Goal: Transaction & Acquisition: Purchase product/service

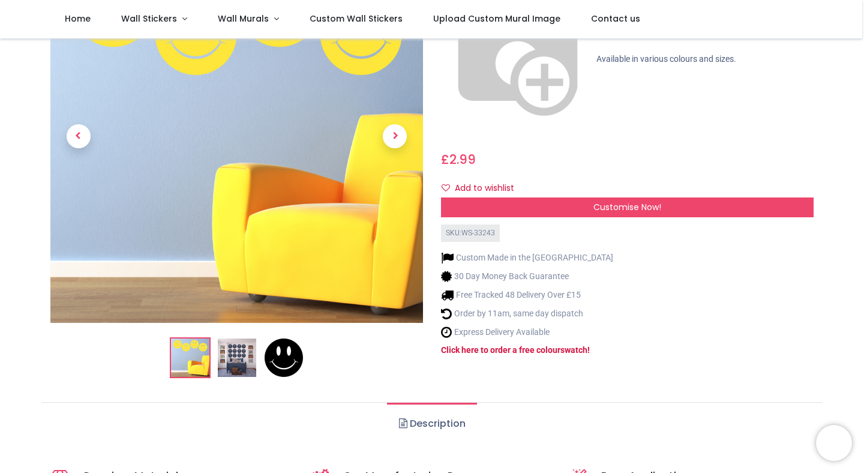
scroll to position [43, 0]
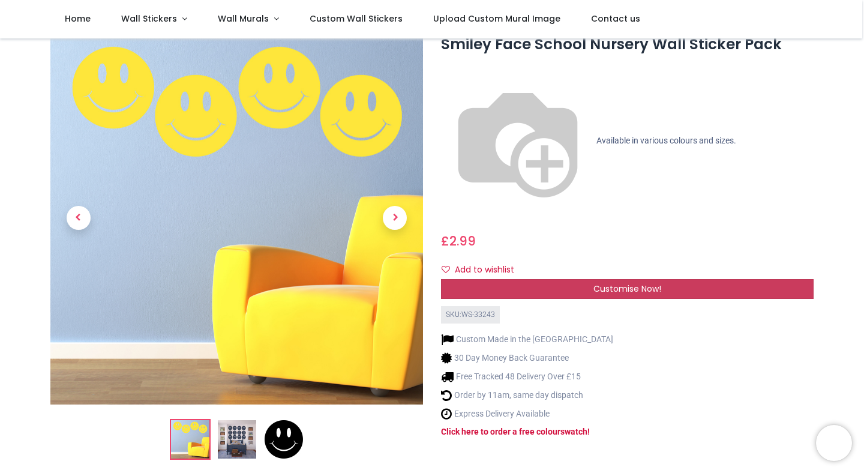
click at [459, 279] on div "Customise Now!" at bounding box center [627, 289] width 373 height 20
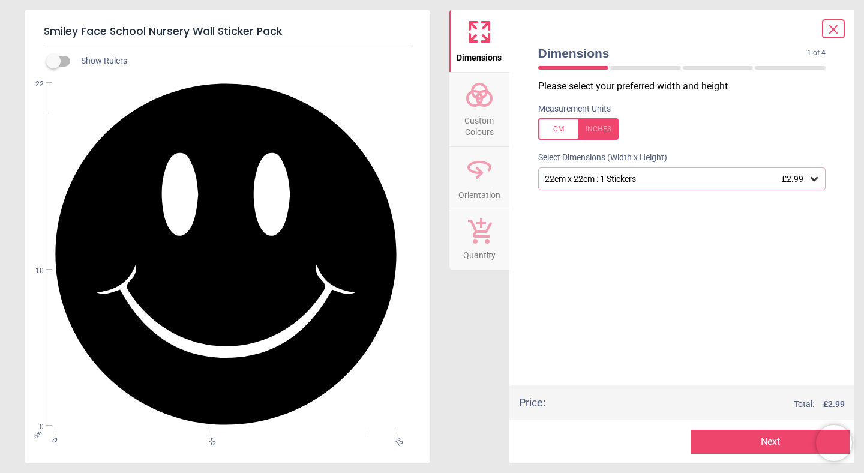
click at [611, 178] on div "22cm x 22cm : 1 Stickers £2.99" at bounding box center [676, 179] width 265 height 10
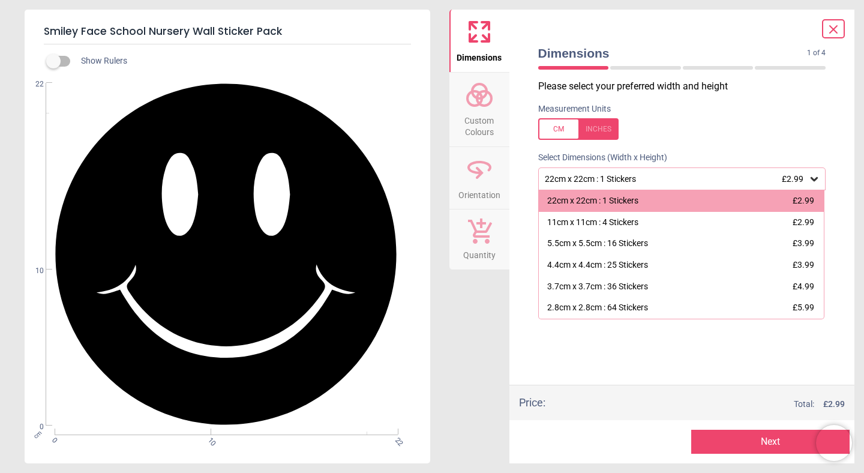
click at [611, 178] on div "22cm x 22cm : 1 Stickers £2.99" at bounding box center [676, 179] width 265 height 10
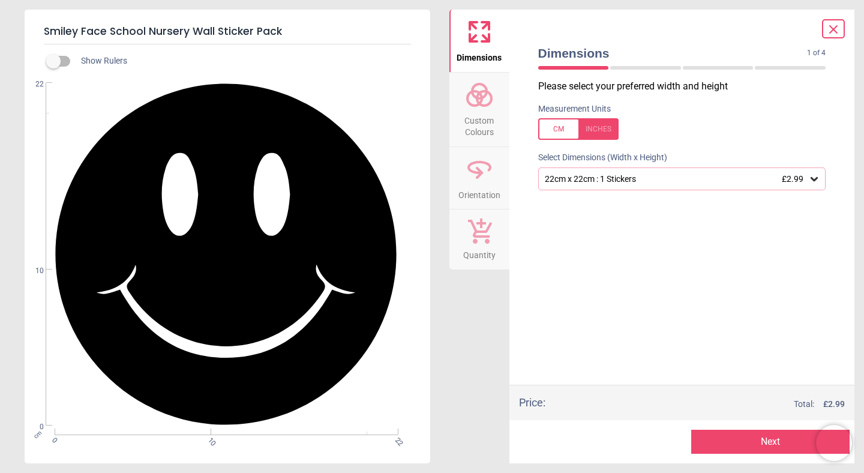
click at [611, 178] on div "22cm x 22cm : 1 Stickers £2.99" at bounding box center [676, 179] width 265 height 10
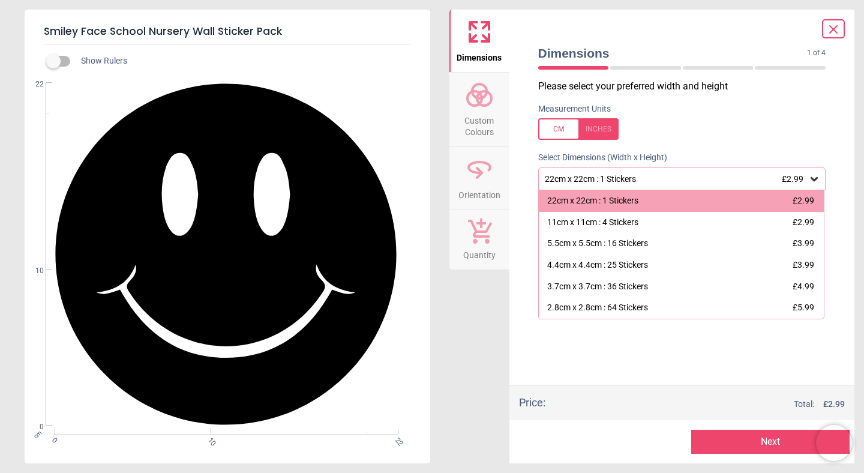
click at [611, 178] on div "22cm x 22cm : 1 Stickers £2.99" at bounding box center [676, 179] width 265 height 10
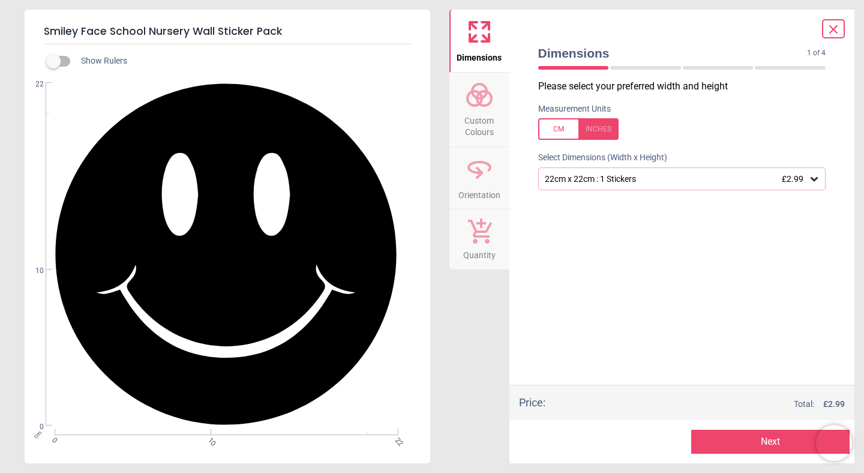
click at [822, 32] on div at bounding box center [833, 28] width 23 height 19
click at [840, 29] on icon at bounding box center [834, 29] width 14 height 14
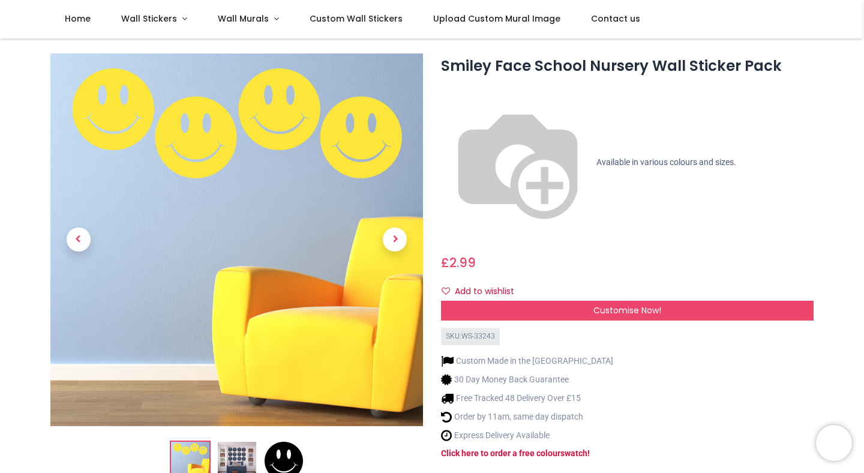
scroll to position [0, 0]
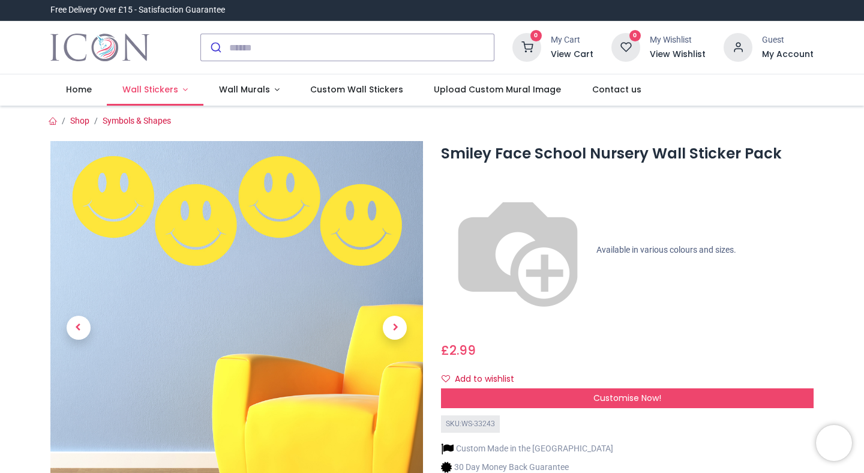
click at [181, 90] on link "Wall Stickers" at bounding box center [155, 89] width 97 height 31
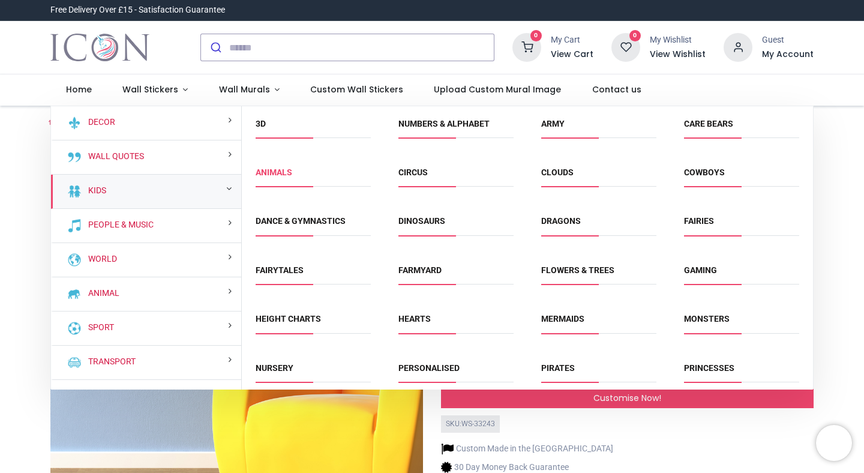
click at [285, 177] on link "Animals" at bounding box center [274, 172] width 37 height 10
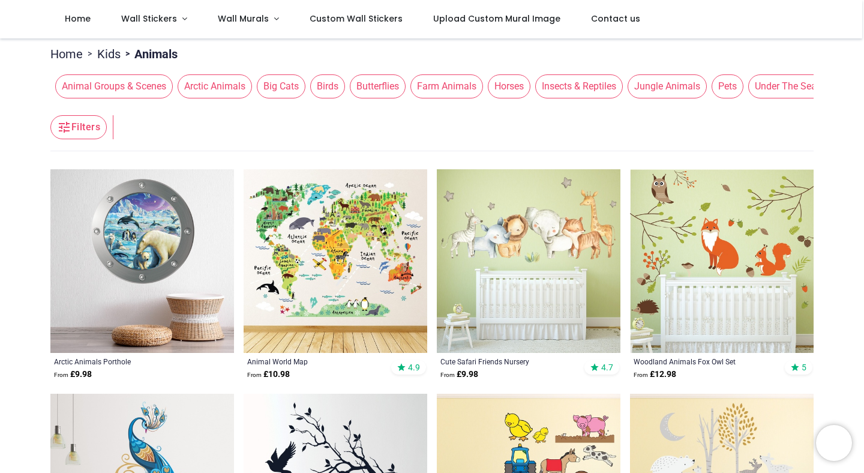
scroll to position [199, 0]
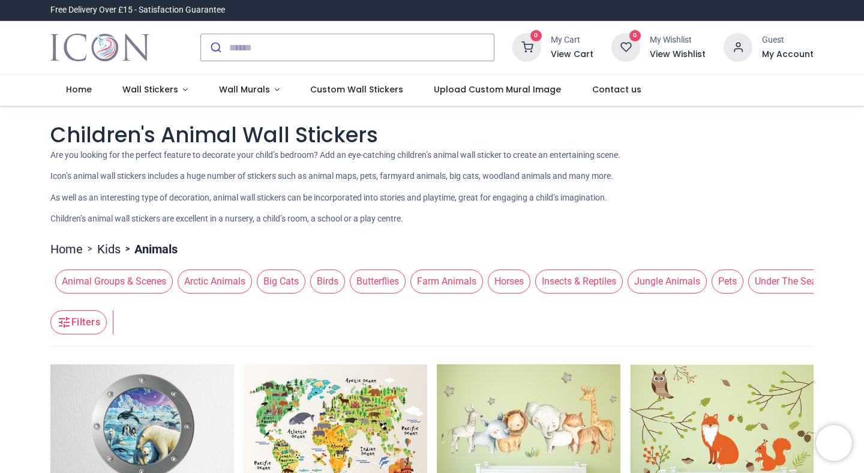
click at [778, 286] on span "Under The Sea Animals" at bounding box center [805, 282] width 112 height 24
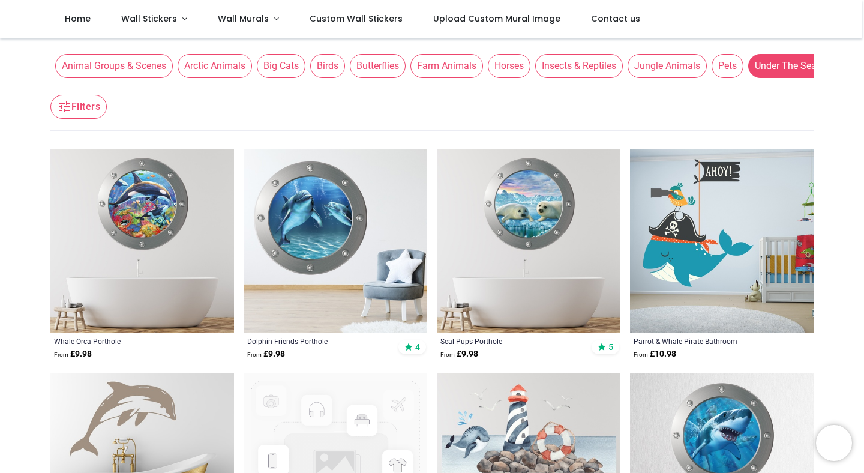
scroll to position [196, 0]
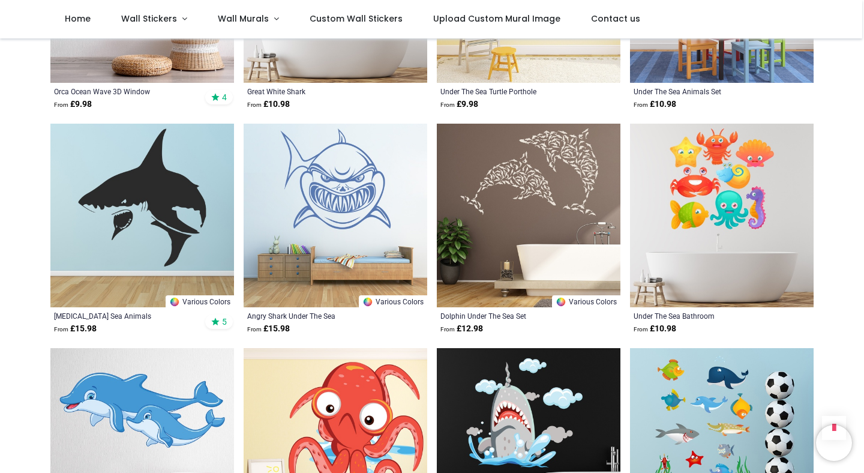
scroll to position [1942, 0]
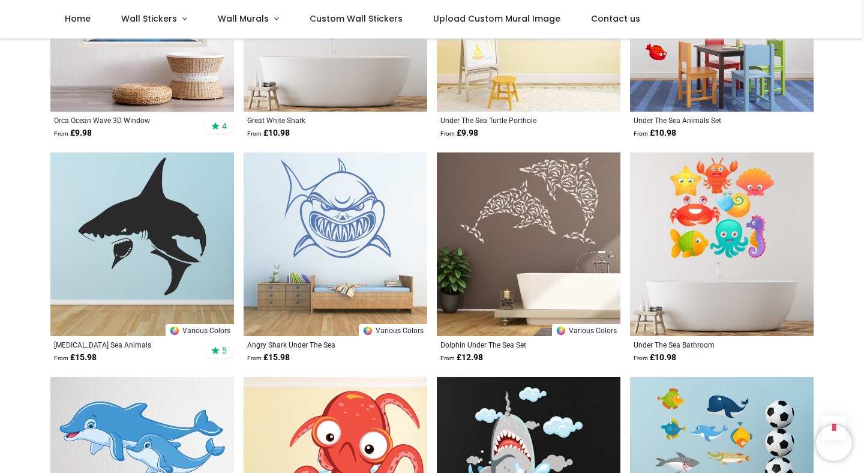
click at [529, 213] on img at bounding box center [529, 244] width 184 height 184
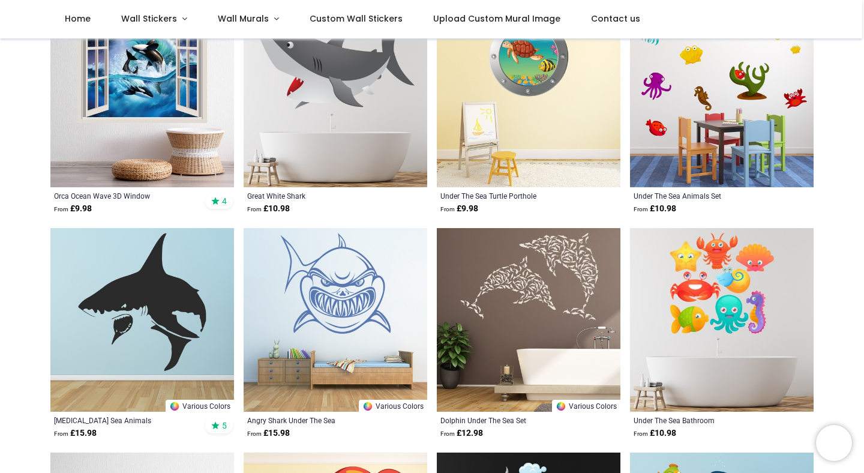
scroll to position [328, 0]
click at [517, 259] on img at bounding box center [529, 320] width 184 height 184
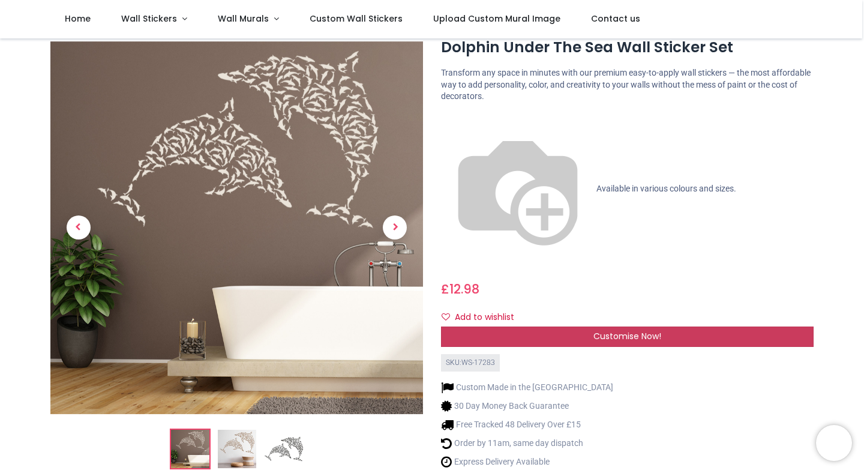
scroll to position [93, 0]
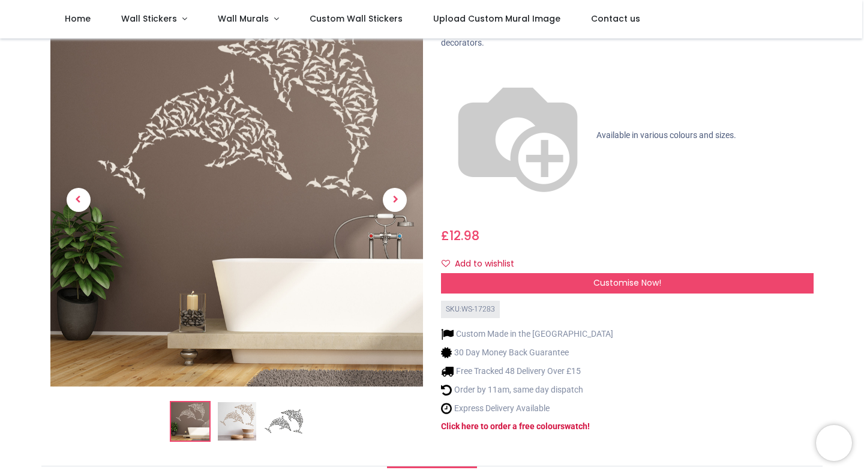
click at [294, 402] on img at bounding box center [284, 421] width 38 height 38
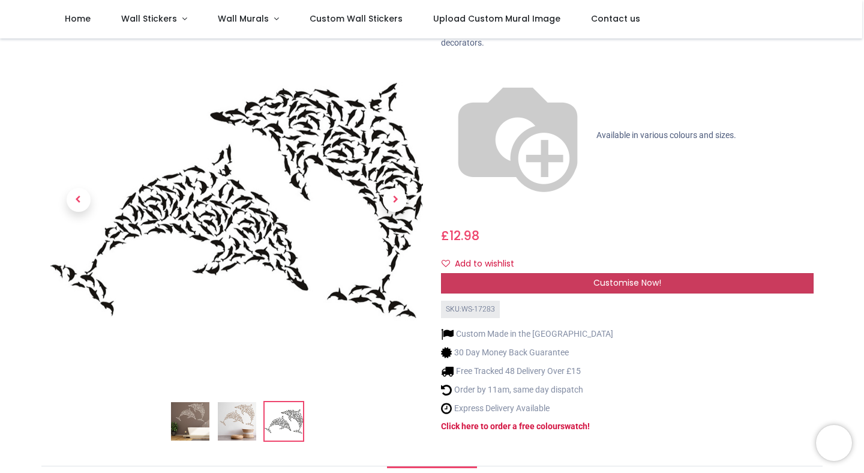
click at [524, 273] on div "Customise Now!" at bounding box center [627, 283] width 373 height 20
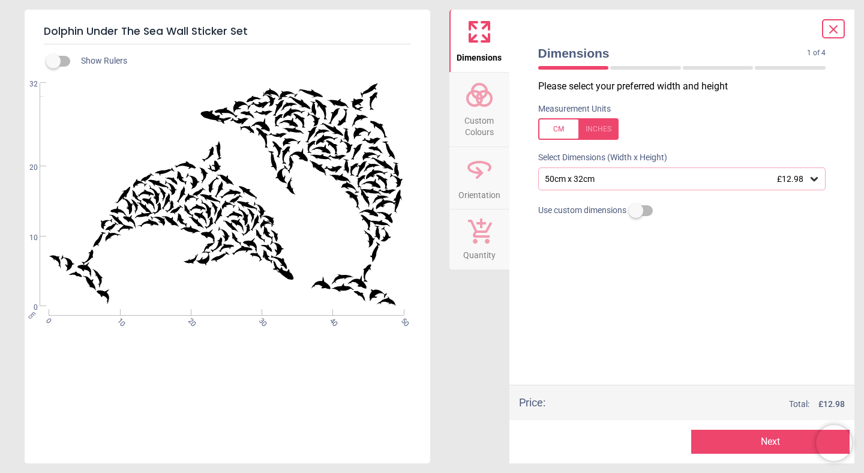
click at [610, 173] on div "50cm x 32cm £12.98" at bounding box center [683, 178] width 288 height 23
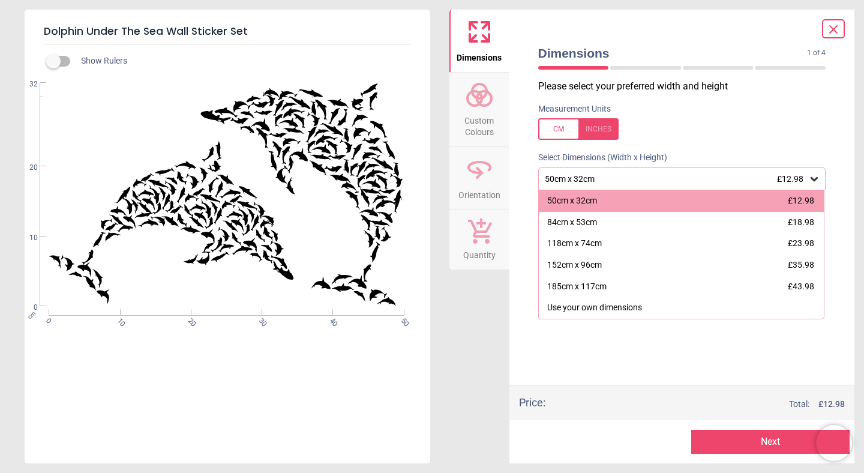
click at [651, 142] on div "Measurement Units" at bounding box center [682, 121] width 307 height 47
click at [648, 117] on div "Measurement Units" at bounding box center [682, 121] width 307 height 47
click at [537, 361] on div "Please select your preferred width and height Measurement Units Select Dimensio…" at bounding box center [682, 232] width 307 height 305
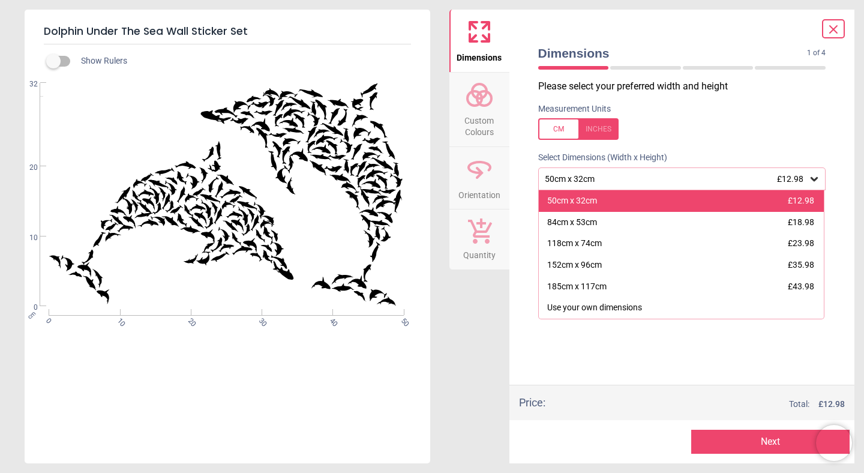
click at [618, 202] on div "50cm x 32cm £12.98" at bounding box center [682, 201] width 286 height 22
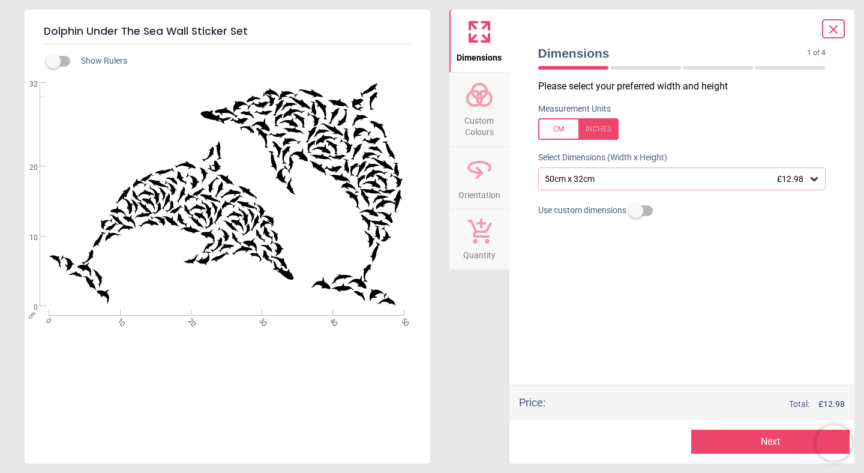
click at [740, 446] on button "Next" at bounding box center [771, 442] width 158 height 24
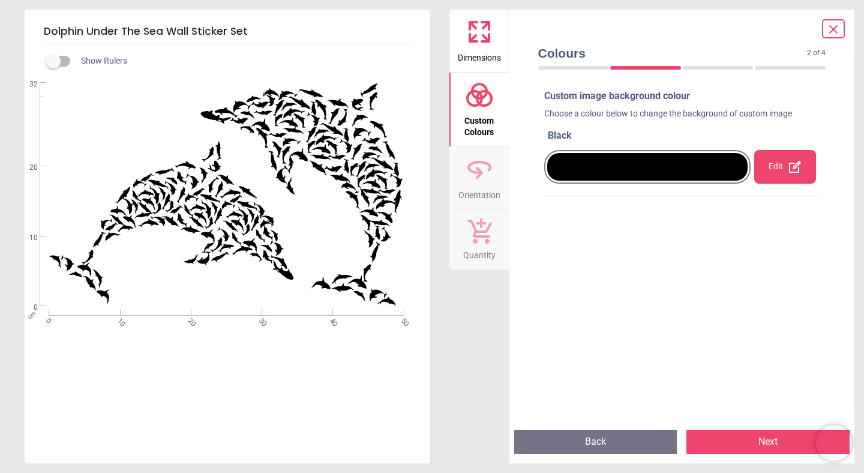
click at [621, 444] on button "Back" at bounding box center [595, 442] width 163 height 24
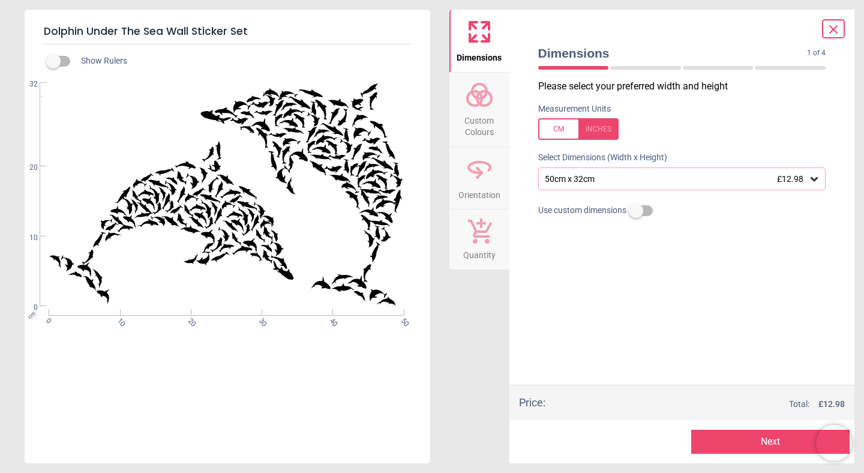
click at [740, 450] on button "Next" at bounding box center [771, 442] width 158 height 24
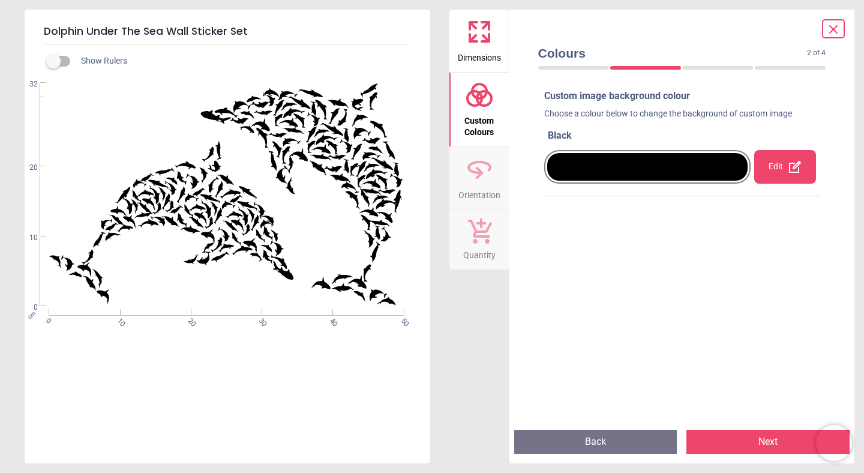
click at [720, 161] on div at bounding box center [648, 167] width 201 height 28
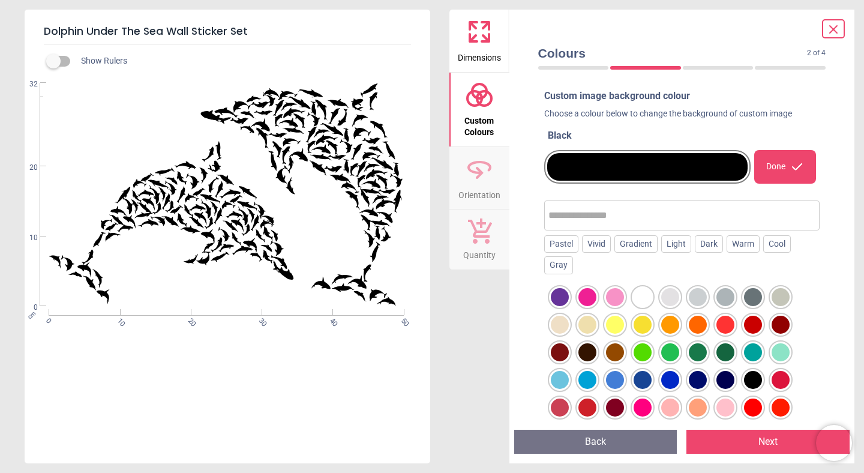
click at [721, 121] on div "Choose a colour below to change the background of custom image" at bounding box center [683, 116] width 276 height 17
click at [836, 28] on icon at bounding box center [834, 29] width 14 height 14
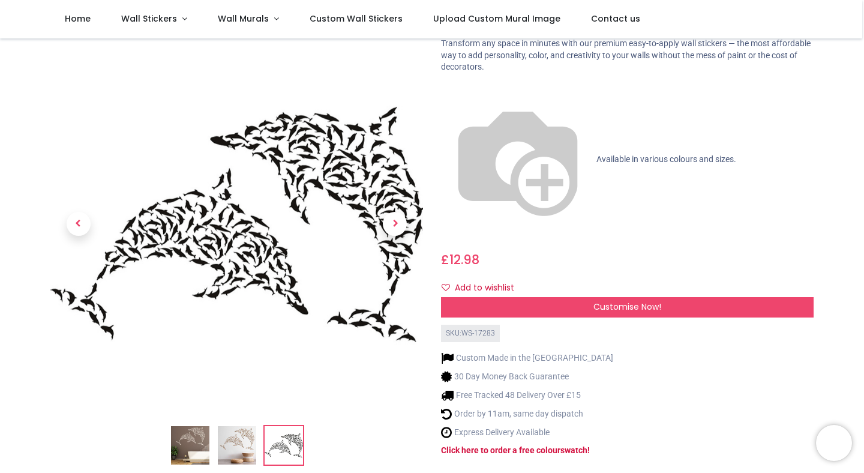
scroll to position [58, 0]
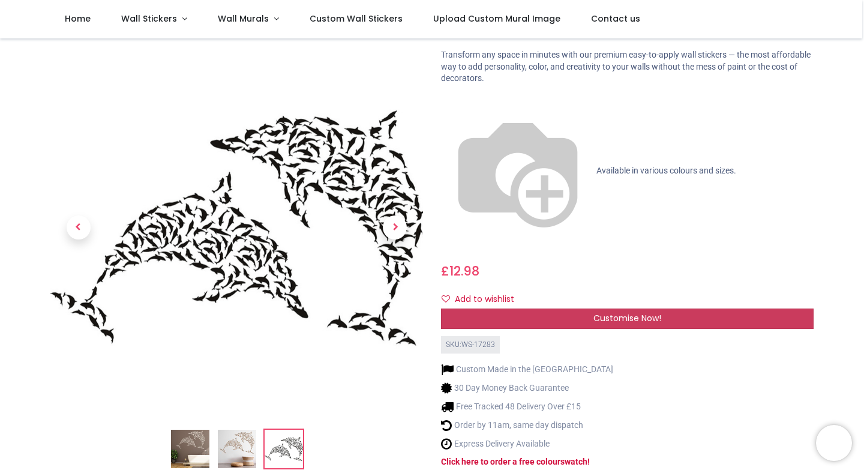
click at [505, 309] on div "Customise Now!" at bounding box center [627, 319] width 373 height 20
